Goal: Information Seeking & Learning: Learn about a topic

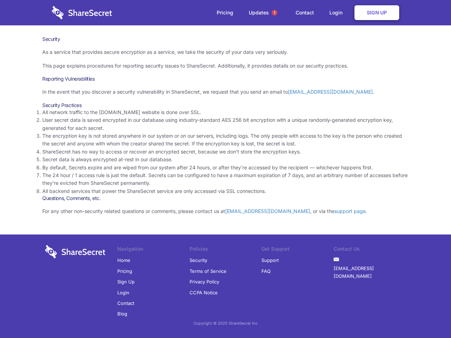
click at [225, 169] on li "By default, Secrets expire and are wiped from our system after 24 hours, or aft…" at bounding box center [225, 168] width 366 height 8
click at [274, 13] on span "1" at bounding box center [275, 13] width 6 height 6
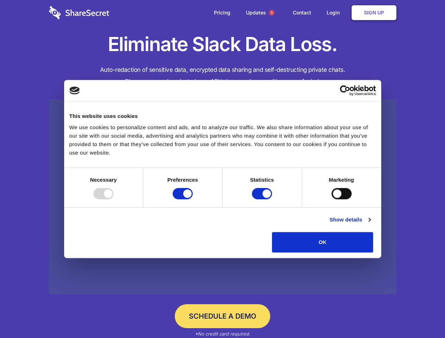
click at [113, 199] on div at bounding box center [103, 193] width 20 height 11
click at [193, 199] on input "Preferences" at bounding box center [183, 193] width 20 height 11
checkbox input "false"
